Goal: Task Accomplishment & Management: Manage account settings

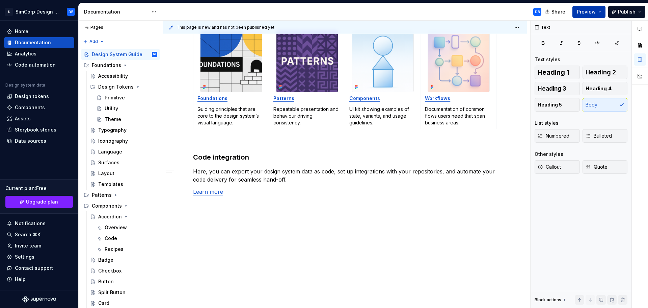
click at [593, 12] on span "Preview" at bounding box center [586, 11] width 19 height 7
click at [640, 10] on button "Publish" at bounding box center [626, 12] width 37 height 12
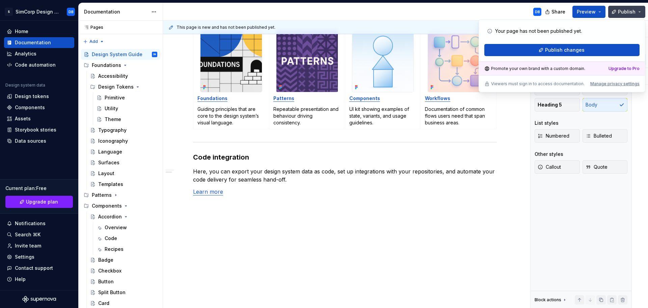
type textarea "*"
click at [612, 83] on div "Manage privacy settings" at bounding box center [615, 83] width 49 height 5
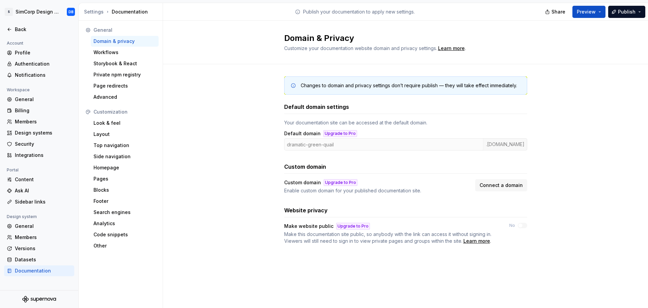
click at [245, 120] on div "Changes to domain and privacy settings don’t require publish — they will take e…" at bounding box center [405, 167] width 485 height 206
click at [471, 239] on div "Learn more" at bounding box center [477, 240] width 27 height 7
click at [496, 187] on span "Connect a domain" at bounding box center [501, 185] width 43 height 7
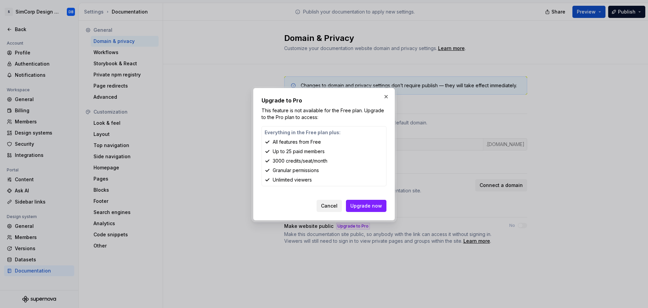
click at [329, 205] on span "Cancel" at bounding box center [329, 205] width 17 height 7
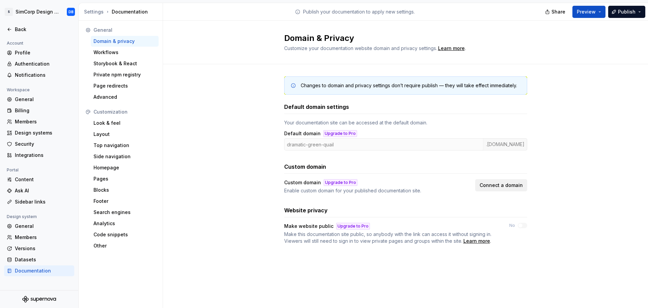
click at [506, 185] on span "Connect a domain" at bounding box center [501, 185] width 43 height 7
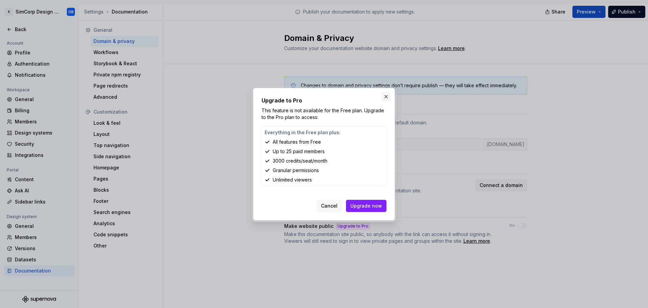
click at [387, 97] on button "button" at bounding box center [386, 96] width 9 height 9
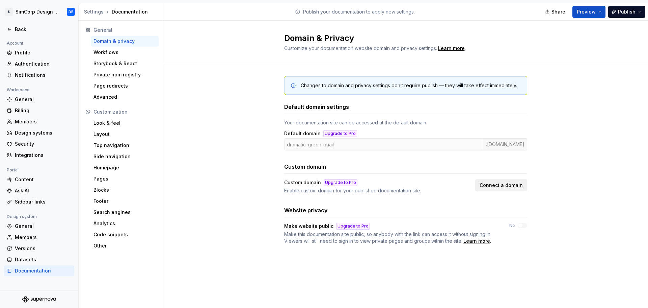
click at [516, 187] on span "Connect a domain" at bounding box center [501, 185] width 43 height 7
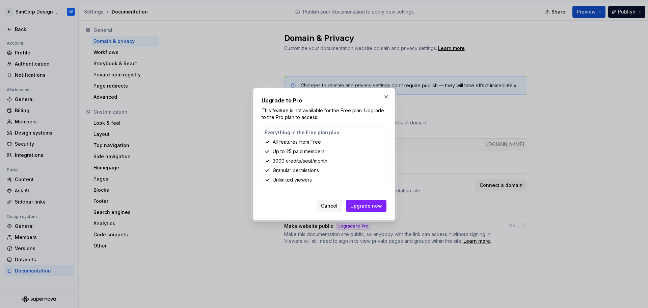
click at [388, 96] on button "button" at bounding box center [386, 96] width 9 height 9
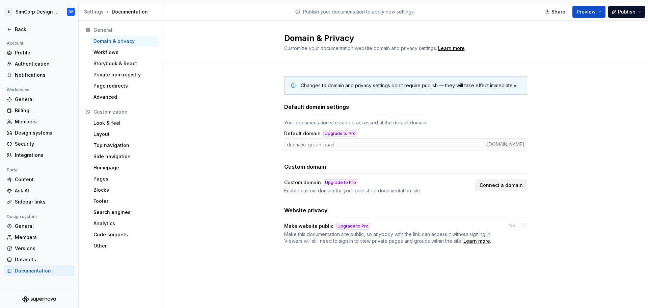
click at [507, 183] on span "Connect a domain" at bounding box center [501, 185] width 43 height 7
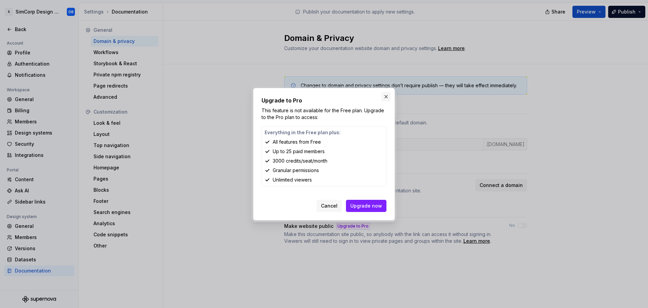
click at [384, 96] on button "button" at bounding box center [386, 96] width 9 height 9
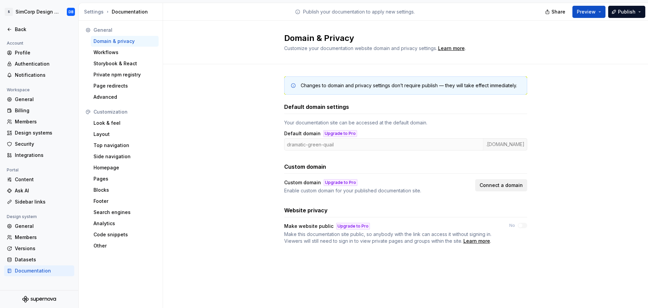
click at [494, 183] on span "Connect a domain" at bounding box center [501, 185] width 43 height 7
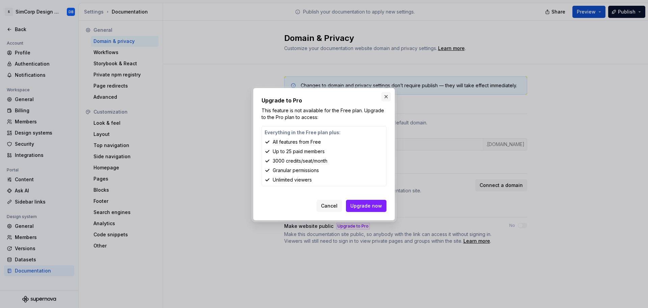
drag, startPoint x: 386, startPoint y: 96, endPoint x: 467, endPoint y: 147, distance: 95.6
click at [386, 96] on button "button" at bounding box center [386, 96] width 9 height 9
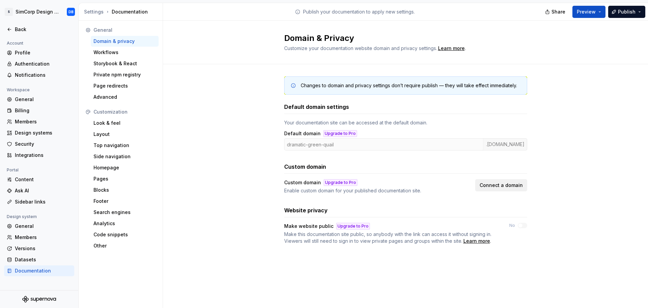
click at [492, 184] on span "Connect a domain" at bounding box center [501, 185] width 43 height 7
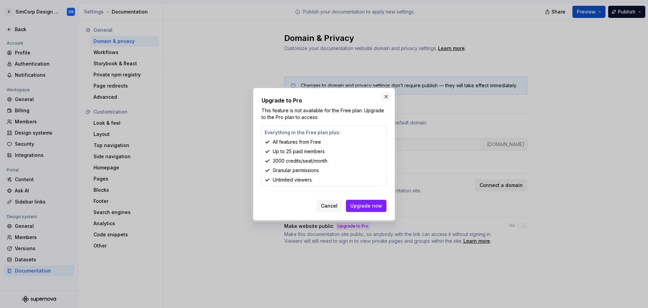
click at [386, 94] on button "button" at bounding box center [386, 96] width 9 height 9
